Goal: Task Accomplishment & Management: Manage account settings

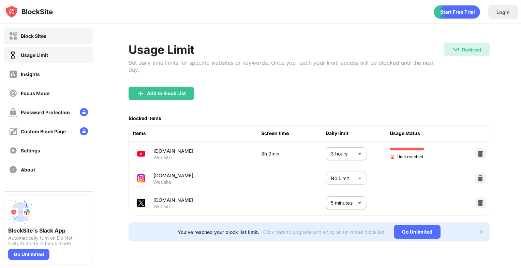
click at [32, 40] on div "Block Sites" at bounding box center [27, 36] width 37 height 9
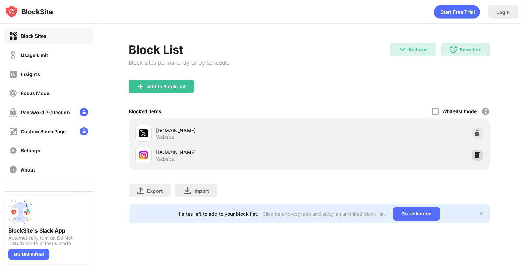
click at [476, 151] on div at bounding box center [477, 155] width 11 height 11
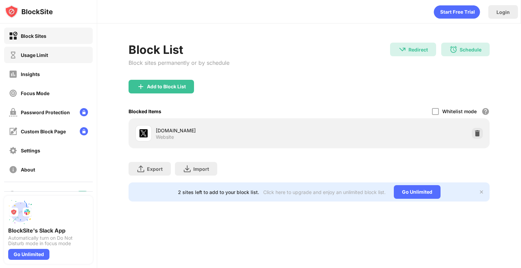
click at [59, 55] on div "Usage Limit" at bounding box center [48, 55] width 89 height 16
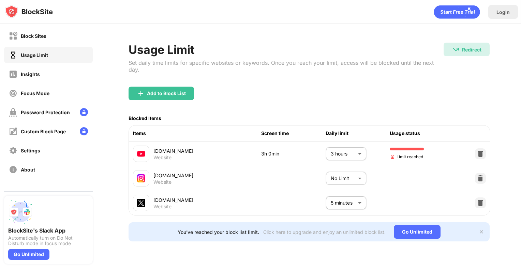
click at [346, 142] on body "Block Sites Usage Limit Insights Focus Mode Password Protection Custom Block Pa…" at bounding box center [260, 134] width 521 height 268
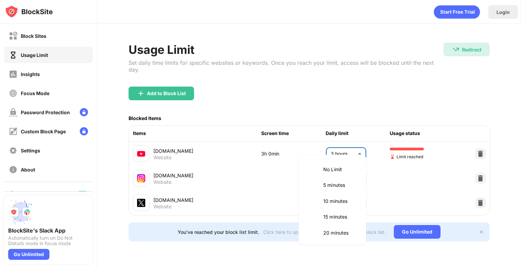
scroll to position [223, 0]
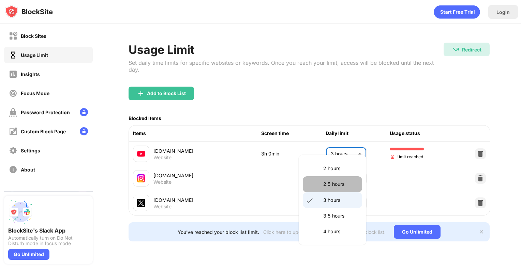
click at [345, 189] on li "2.5 hours" at bounding box center [332, 184] width 59 height 16
type input "***"
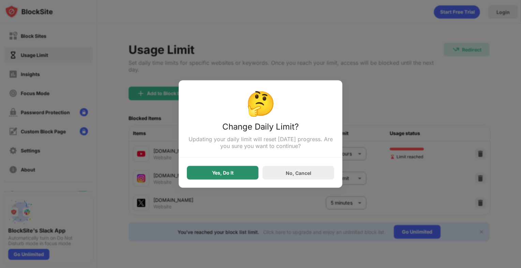
click at [235, 168] on div "Yes, Do It" at bounding box center [223, 173] width 72 height 14
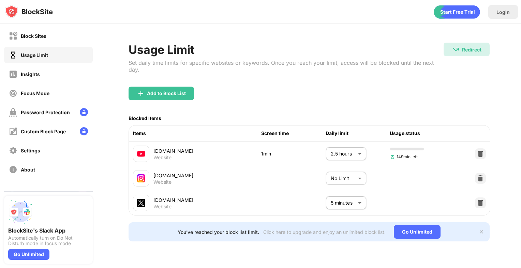
click at [67, 48] on div "Usage Limit" at bounding box center [48, 55] width 89 height 16
click at [32, 39] on div "Block Sites" at bounding box center [27, 36] width 37 height 9
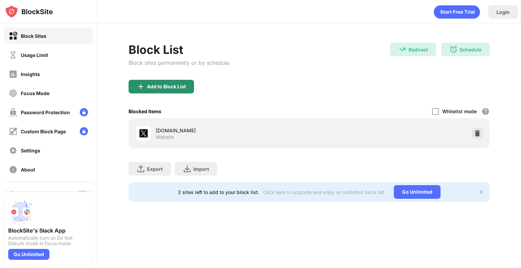
click at [142, 91] on div "Add to Block List" at bounding box center [161, 87] width 65 height 14
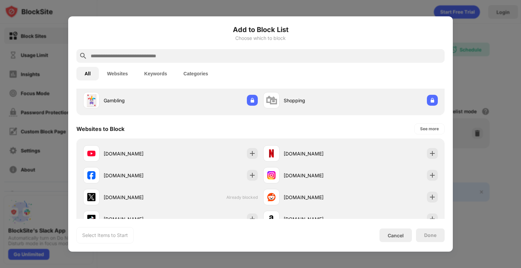
scroll to position [66, 0]
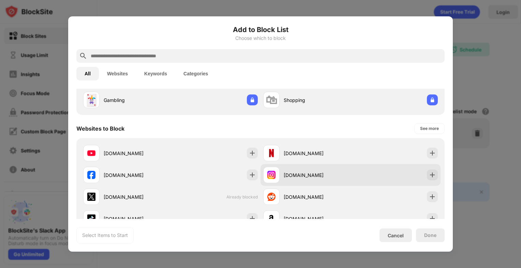
click at [304, 184] on div "[DOMAIN_NAME]" at bounding box center [350, 175] width 180 height 22
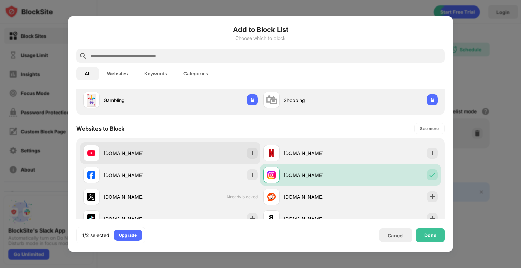
click at [154, 151] on div "[DOMAIN_NAME]" at bounding box center [137, 153] width 67 height 7
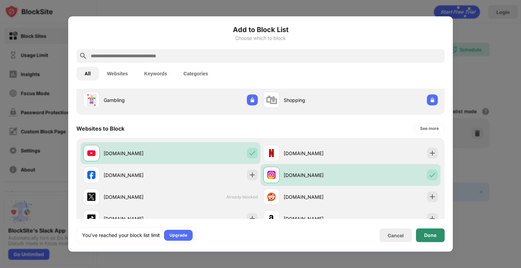
click at [433, 236] on div "Done" at bounding box center [430, 234] width 12 height 5
